Goal: Transaction & Acquisition: Purchase product/service

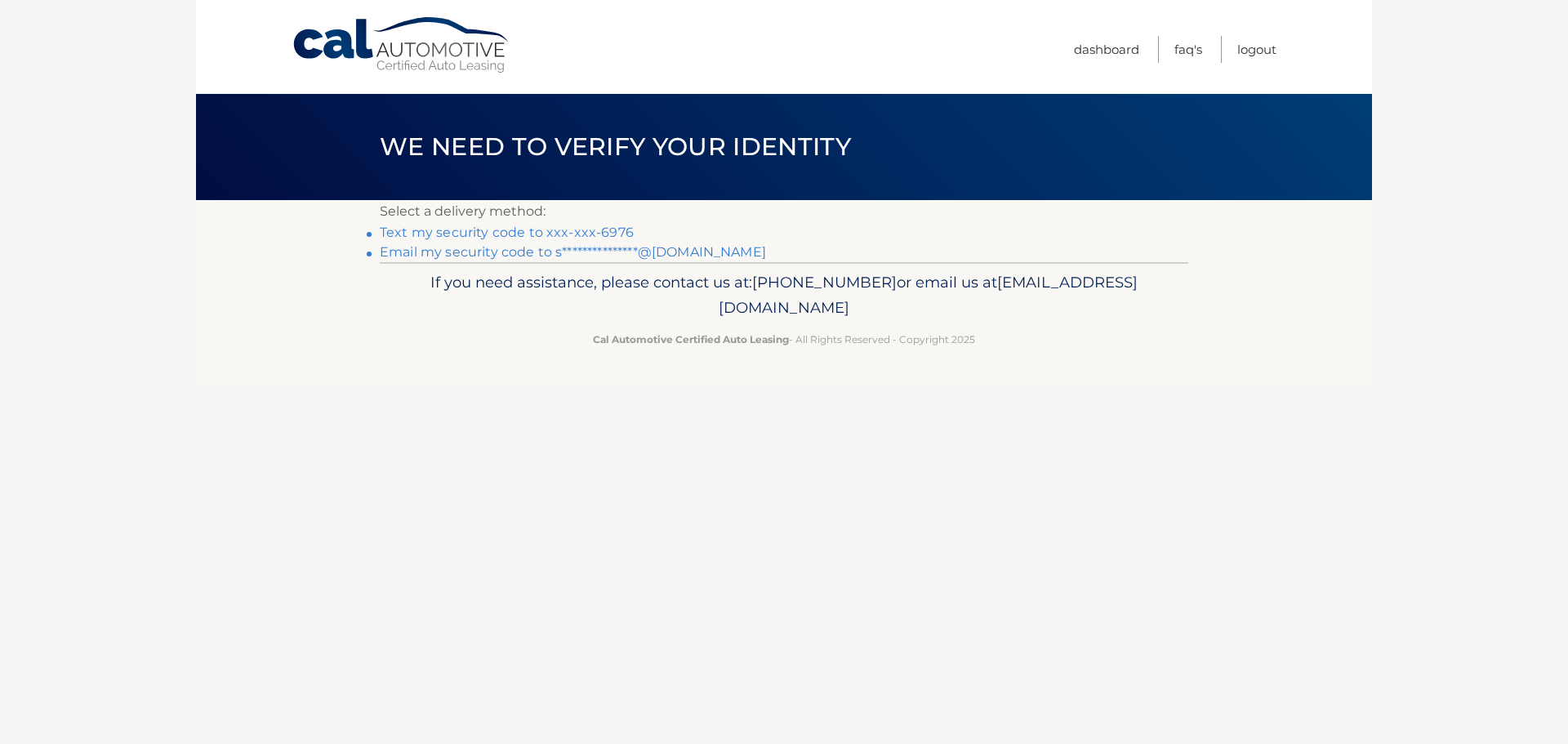
click at [575, 227] on link "Text my security code to xxx-xxx-6976" at bounding box center [506, 232] width 253 height 15
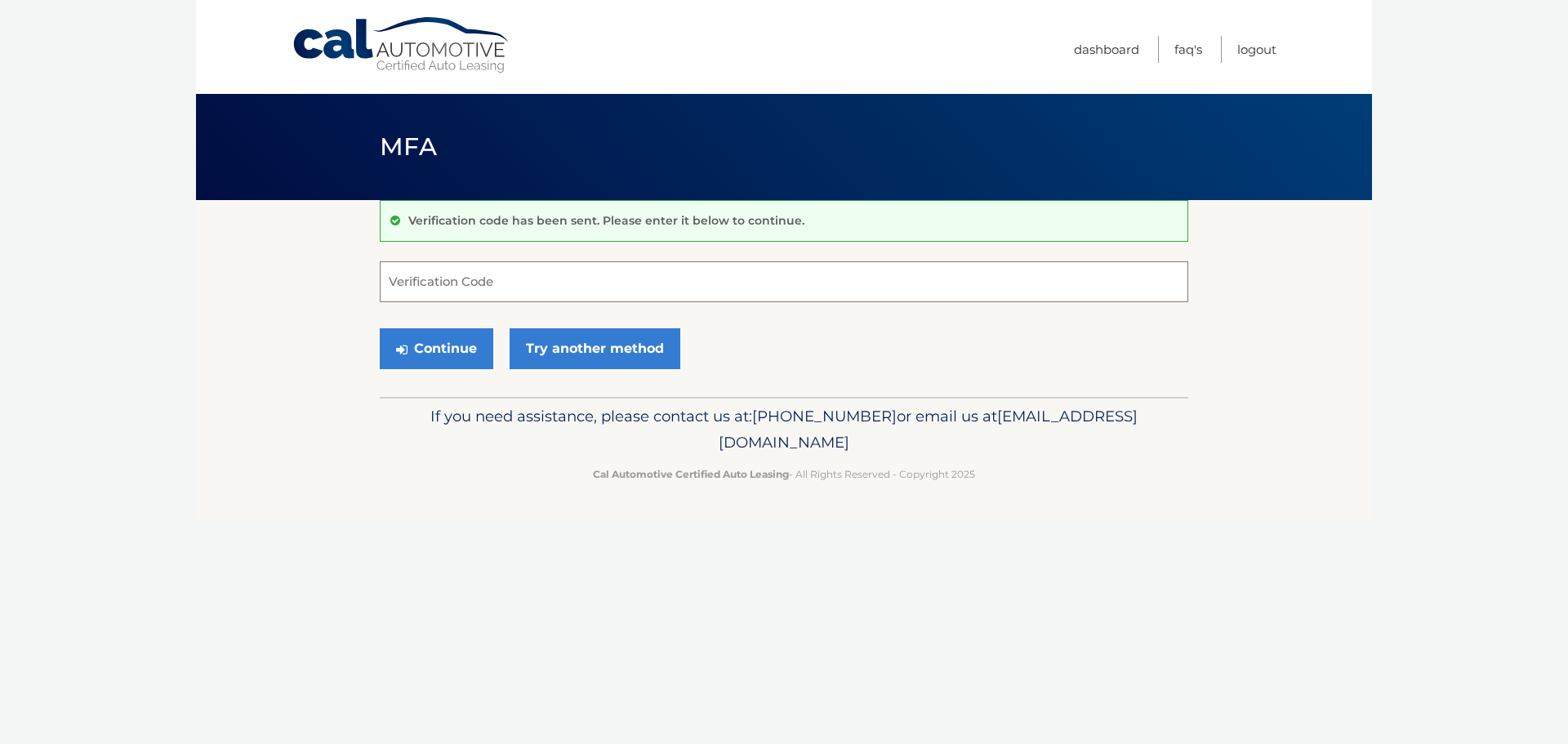
click at [536, 279] on input "Verification Code" at bounding box center [784, 281] width 809 height 40
type input "904407"
click at [444, 357] on button "Continue" at bounding box center [437, 349] width 114 height 40
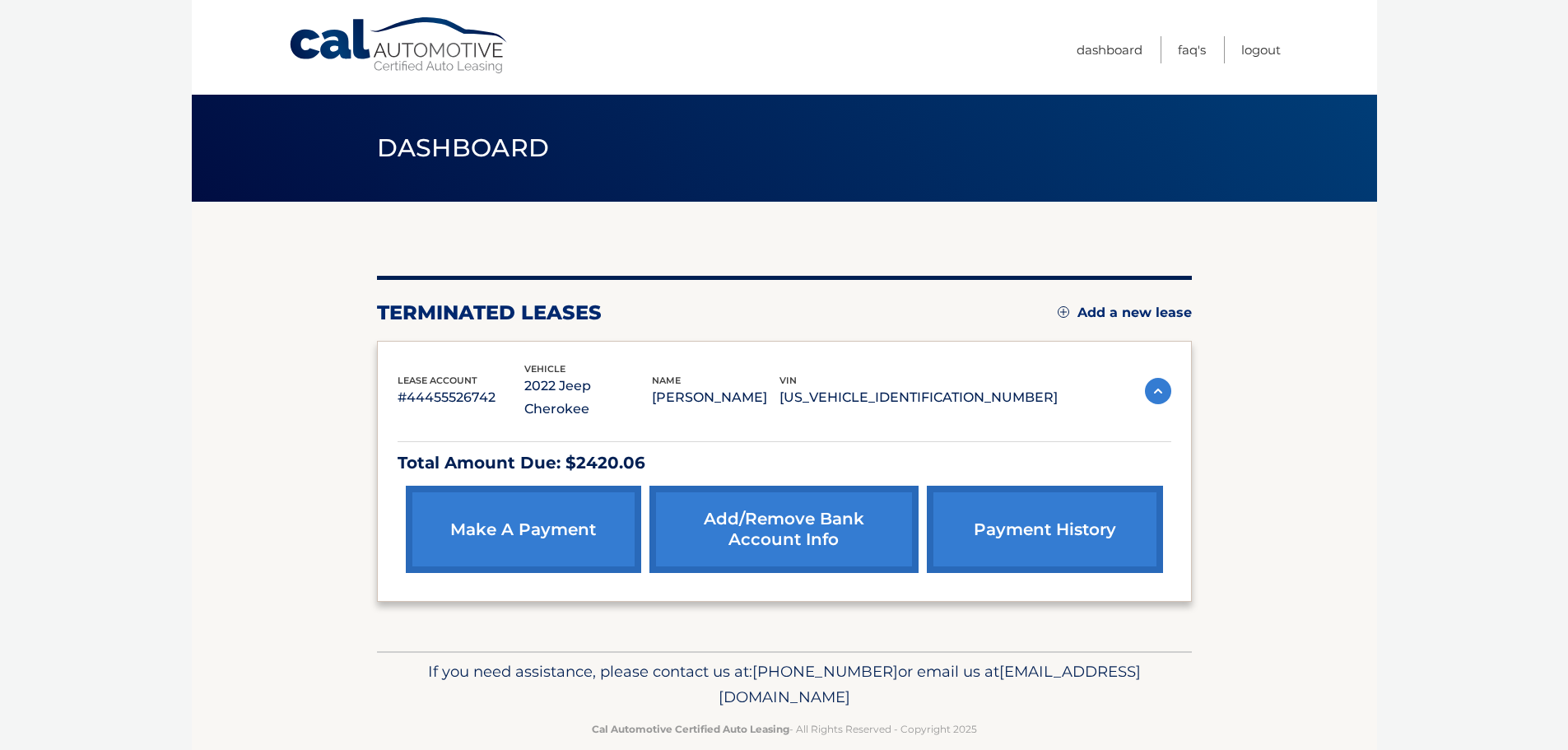
scroll to position [3, 0]
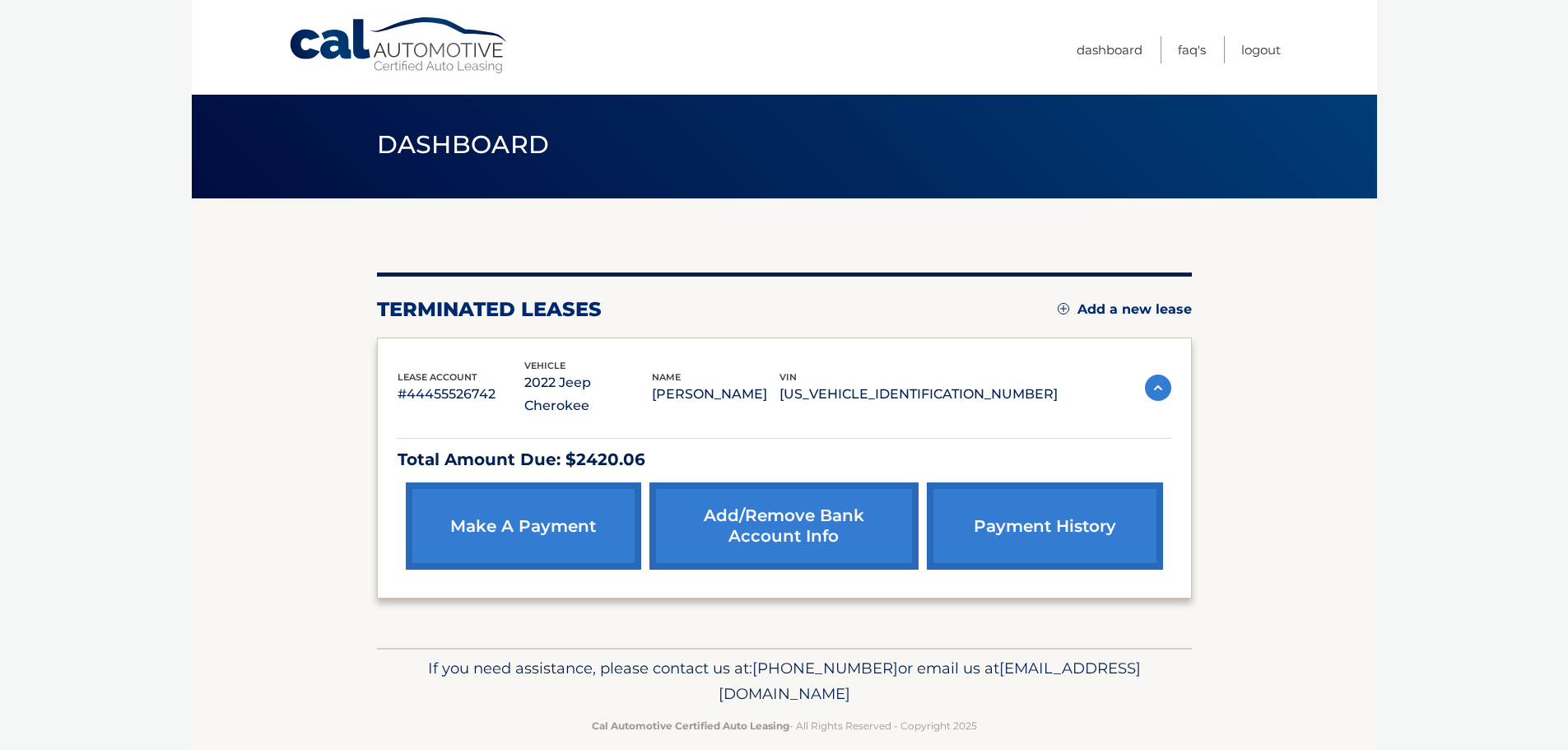
click at [515, 500] on link "make a payment" at bounding box center [524, 526] width 235 height 87
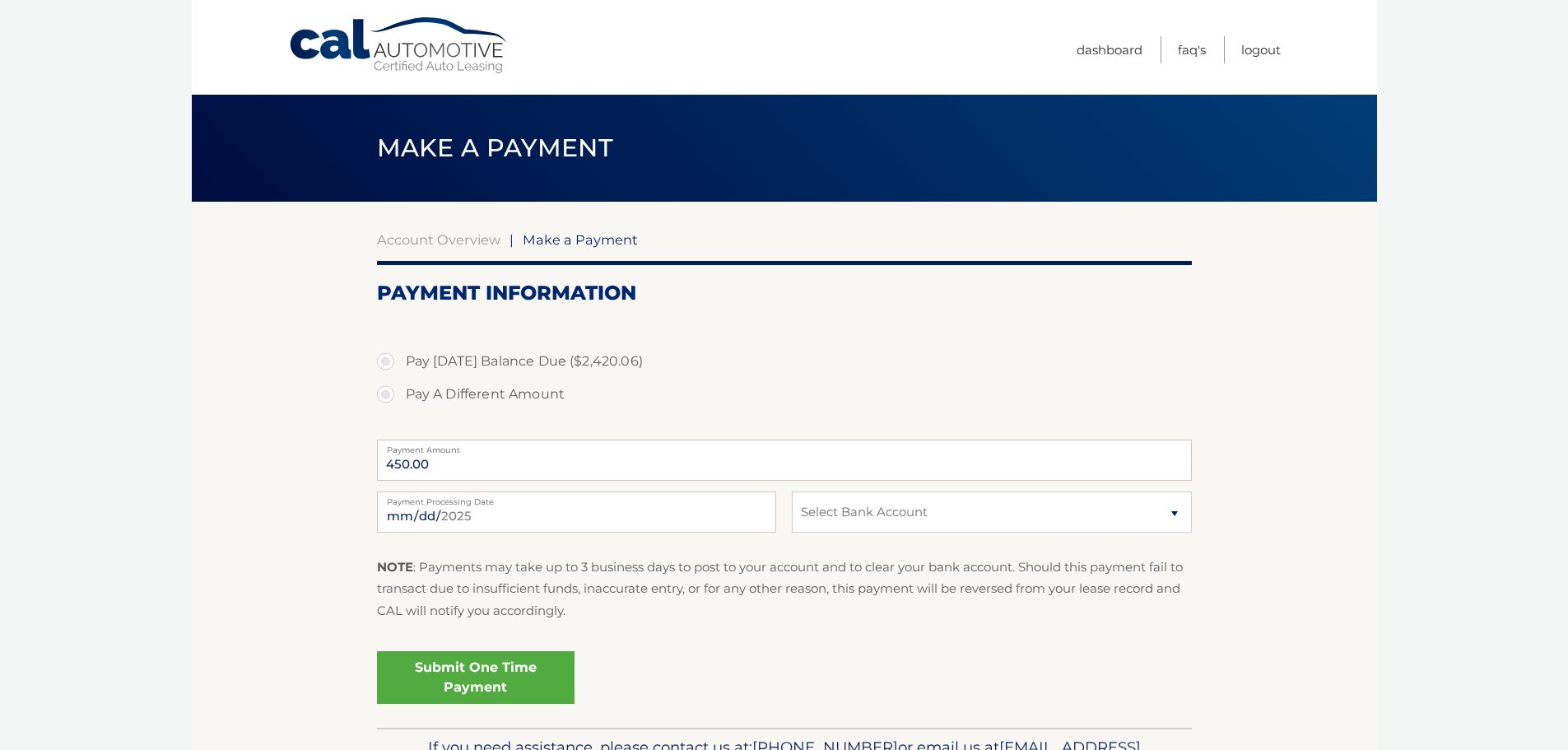
click at [586, 365] on label "Pay [DATE] Balance Due ($2,420.06)" at bounding box center [784, 361] width 815 height 33
click at [400, 365] on input "Pay [DATE] Balance Due ($2,420.06)" at bounding box center [392, 358] width 17 height 26
radio input "true"
type input "2420.06"
click at [462, 465] on input "2420.06" at bounding box center [784, 460] width 815 height 41
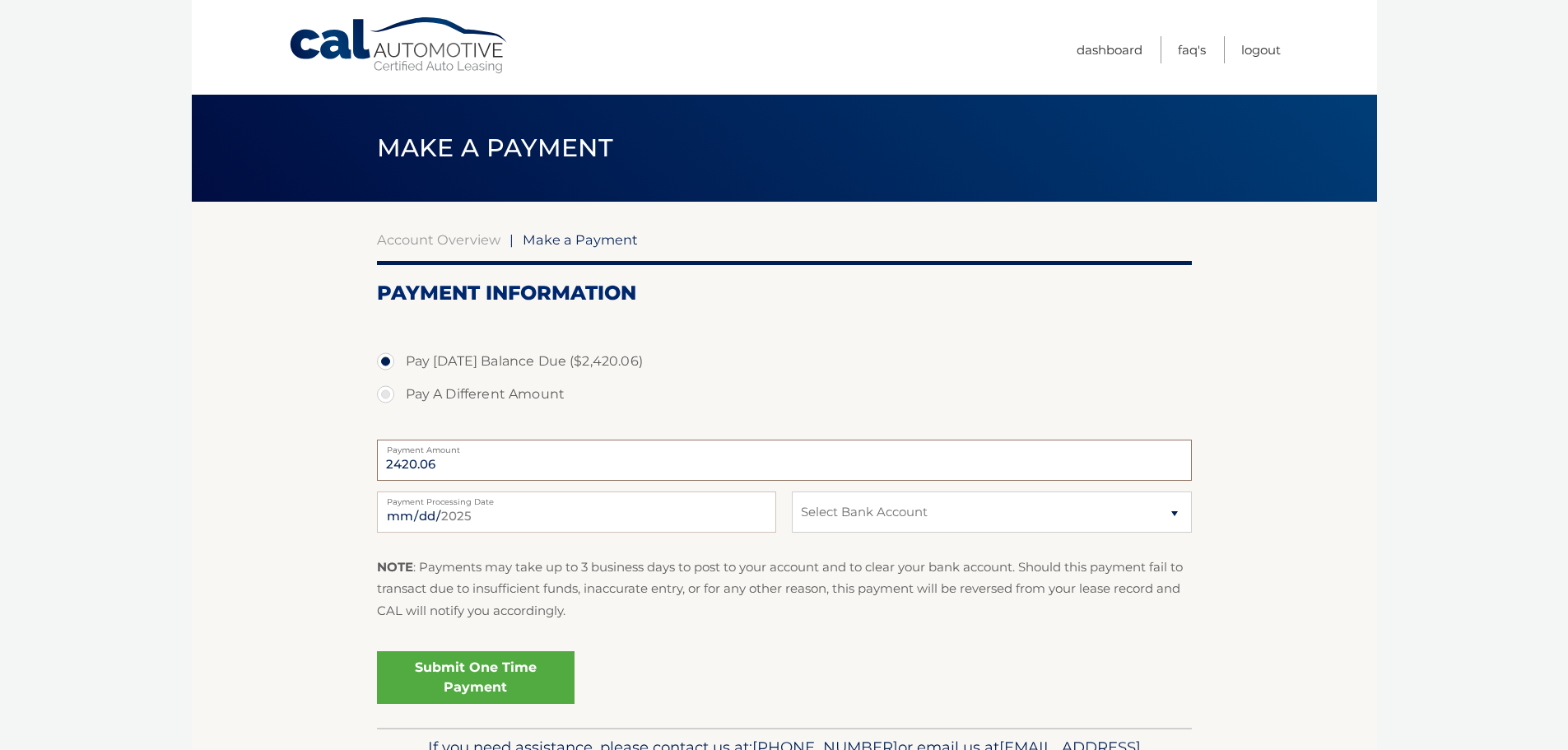
drag, startPoint x: 462, startPoint y: 465, endPoint x: 305, endPoint y: 445, distance: 158.3
click at [305, 445] on section "Account Overview | Make a Payment Payment Information Pay [DATE] Balance Due ($…" at bounding box center [784, 464] width 1185 height 526
click at [319, 489] on section "Account Overview | Make a Payment Payment Information Pay [DATE] Balance Due ($…" at bounding box center [784, 464] width 1185 height 526
click at [446, 467] on input "2420.06" at bounding box center [784, 460] width 815 height 41
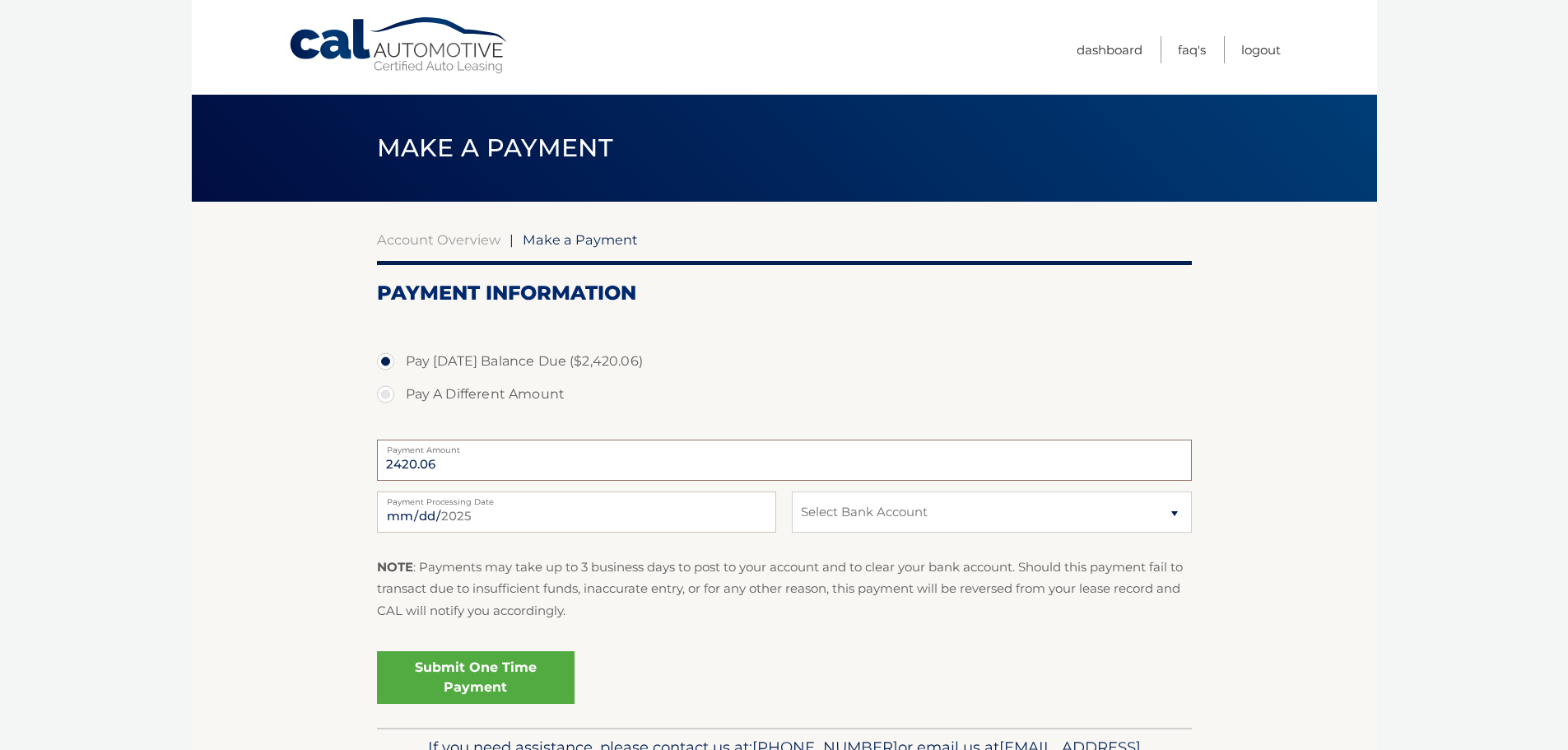
click at [441, 461] on input "2420.06" at bounding box center [784, 460] width 815 height 41
click at [343, 525] on section "Account Overview | Make a Payment Payment Information Pay [DATE] Balance Due ($…" at bounding box center [784, 464] width 1185 height 526
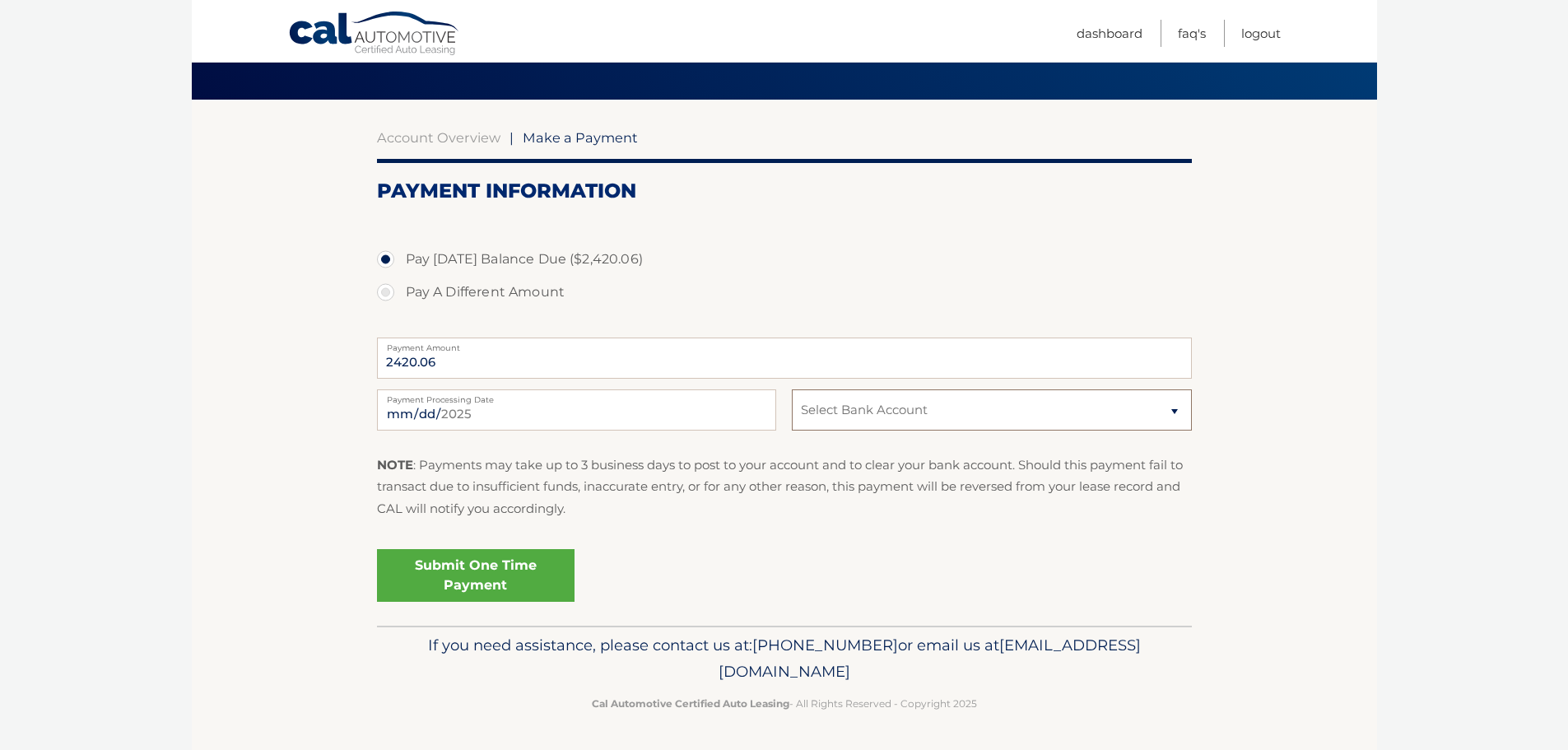
click at [983, 412] on select "Select Bank Account Checking [PERSON_NAME] FARGO BANK *****9472 Checking LAKELA…" at bounding box center [991, 410] width 399 height 41
select select "ZmQ1NGNkM2QtNDE3NC00NGViLTk3ZGUtNjVmODhkZGE1MzEw"
click at [792, 390] on select "Select Bank Account Checking [PERSON_NAME] FARGO BANK *****9472 Checking LAKELA…" at bounding box center [991, 410] width 399 height 41
